Goal: Communication & Community: Connect with others

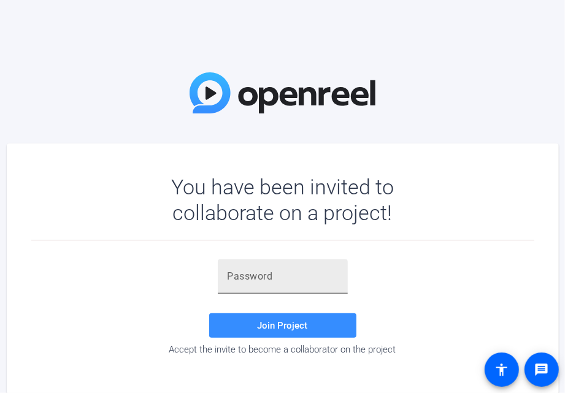
click at [304, 277] on input "text" at bounding box center [283, 276] width 110 height 15
paste input "r.6i_g"
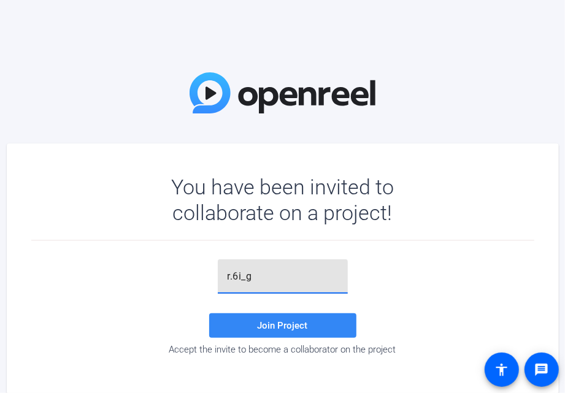
type input "r.6i_g"
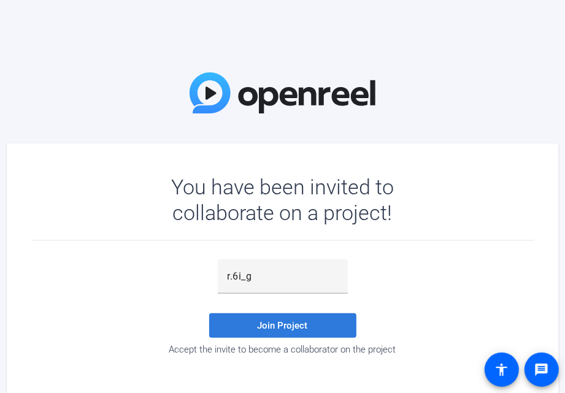
click at [312, 324] on span at bounding box center [282, 325] width 147 height 29
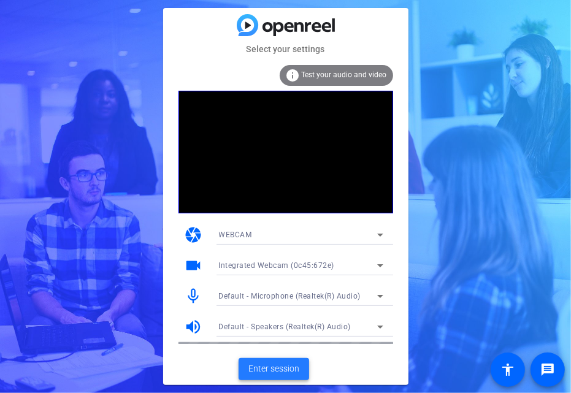
click at [297, 369] on span "Enter session" at bounding box center [273, 368] width 51 height 13
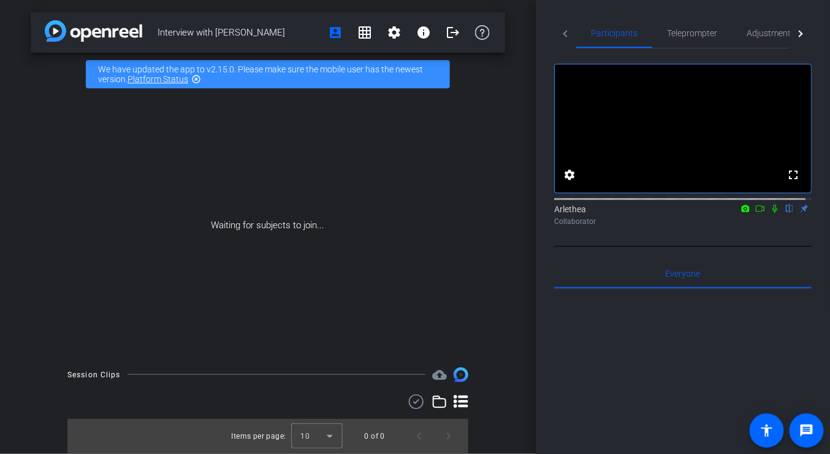
click at [564, 213] on icon at bounding box center [775, 208] width 10 height 9
click at [564, 213] on icon at bounding box center [761, 208] width 10 height 9
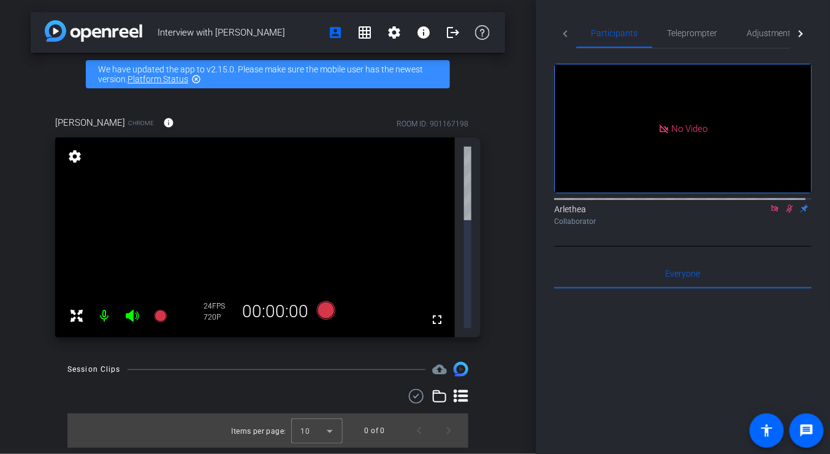
click at [564, 213] on icon at bounding box center [775, 208] width 10 height 9
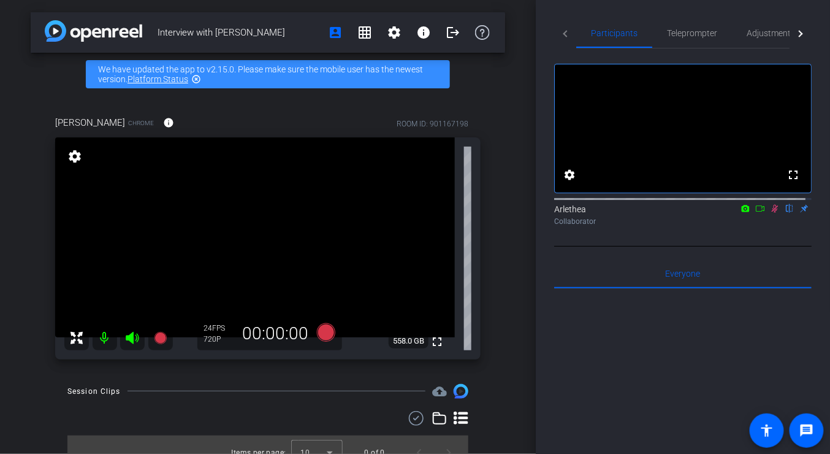
click at [564, 213] on icon at bounding box center [775, 208] width 10 height 9
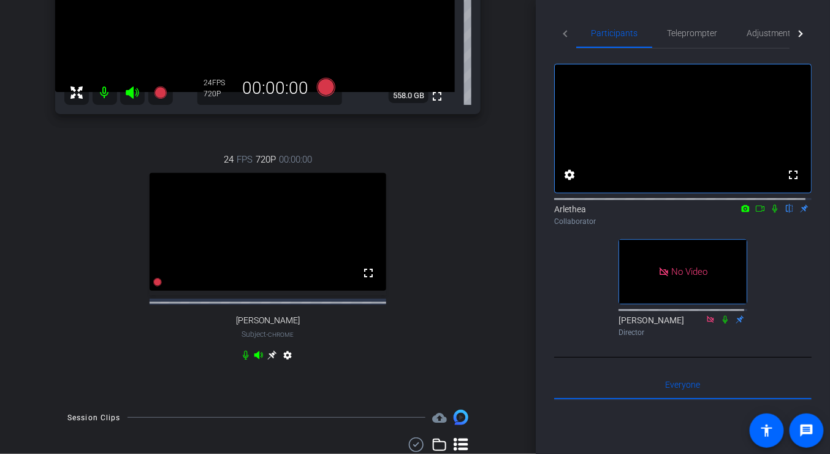
scroll to position [184, 0]
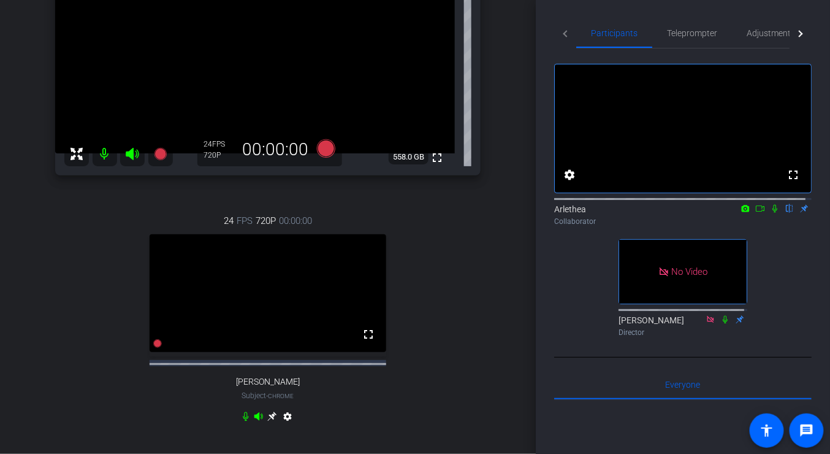
click at [564, 213] on icon at bounding box center [761, 208] width 10 height 9
click at [564, 213] on icon at bounding box center [790, 208] width 10 height 9
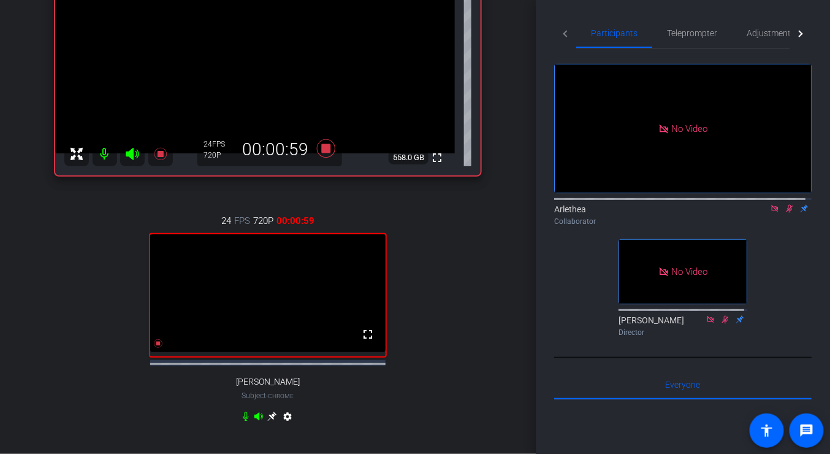
scroll to position [123, 0]
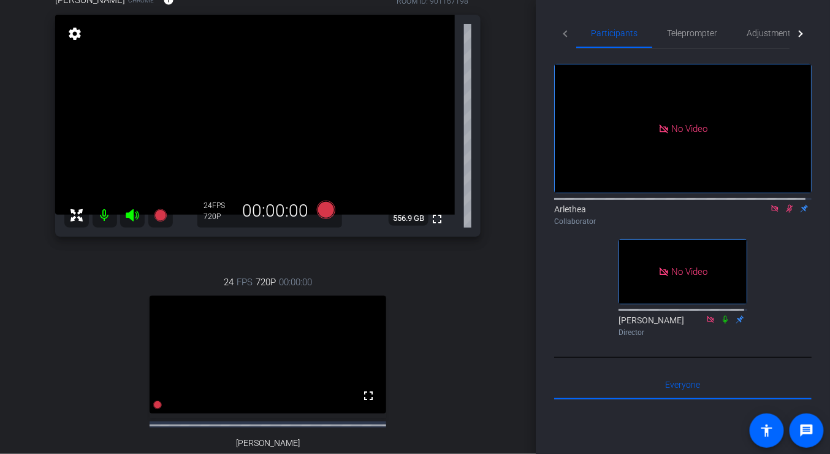
click at [564, 213] on icon at bounding box center [790, 208] width 10 height 9
click at [564, 214] on mat-icon at bounding box center [775, 208] width 15 height 11
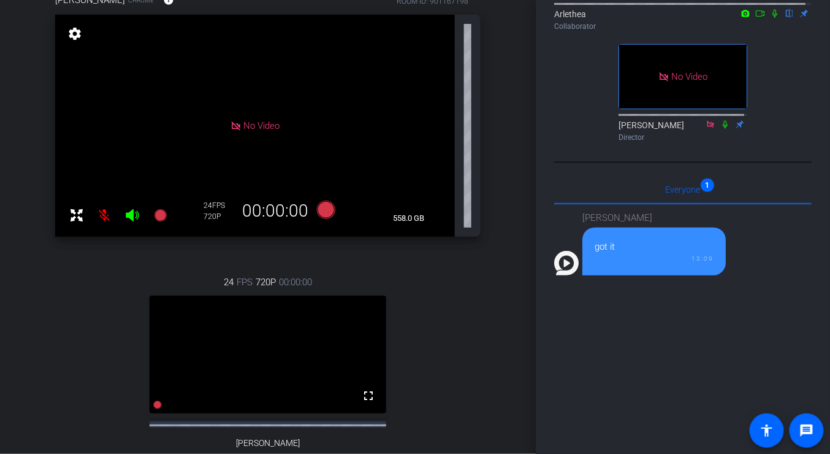
scroll to position [0, 0]
